Goal: Check status: Check status

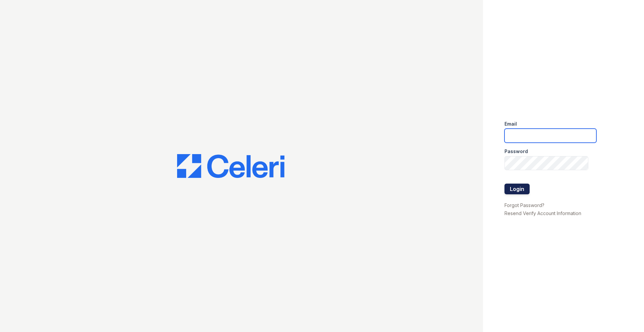
type input "[EMAIL_ADDRESS][DOMAIN_NAME]"
click at [526, 189] on button "Login" at bounding box center [516, 189] width 25 height 11
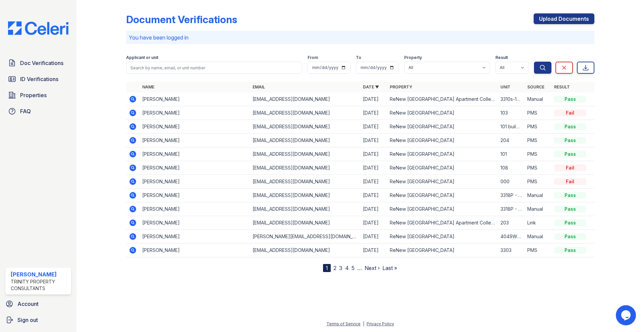
click at [198, 312] on div at bounding box center [360, 301] width 546 height 37
click at [221, 69] on input "search" at bounding box center [214, 68] width 176 height 12
type input "zakir"
click at [545, 68] on icon "submit" at bounding box center [542, 67] width 7 height 7
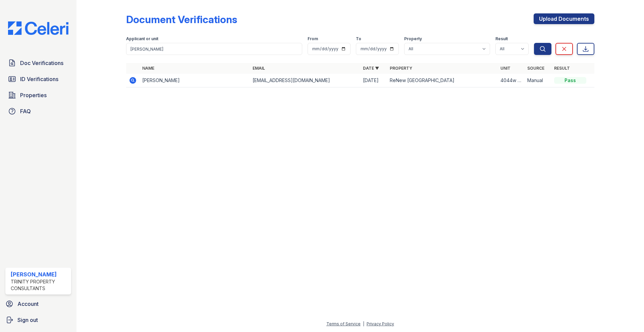
click at [133, 80] on icon at bounding box center [132, 80] width 2 height 2
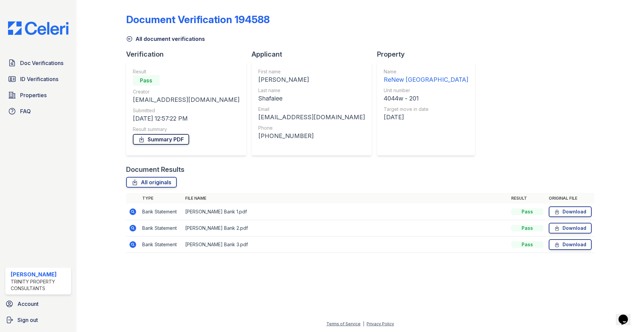
click at [185, 141] on link "Summary PDF" at bounding box center [161, 139] width 56 height 11
